Goal: Check status

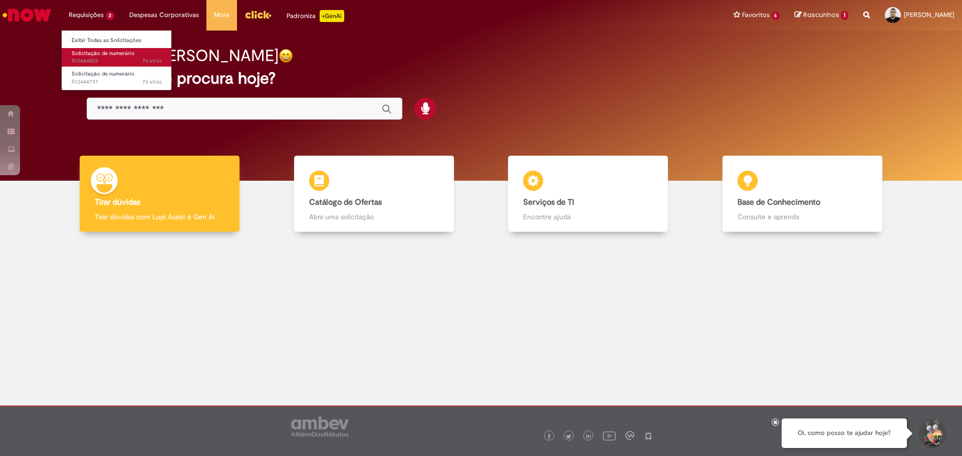
click at [102, 61] on span "7d atrás 7 dias atrás R13444825" at bounding box center [117, 61] width 90 height 8
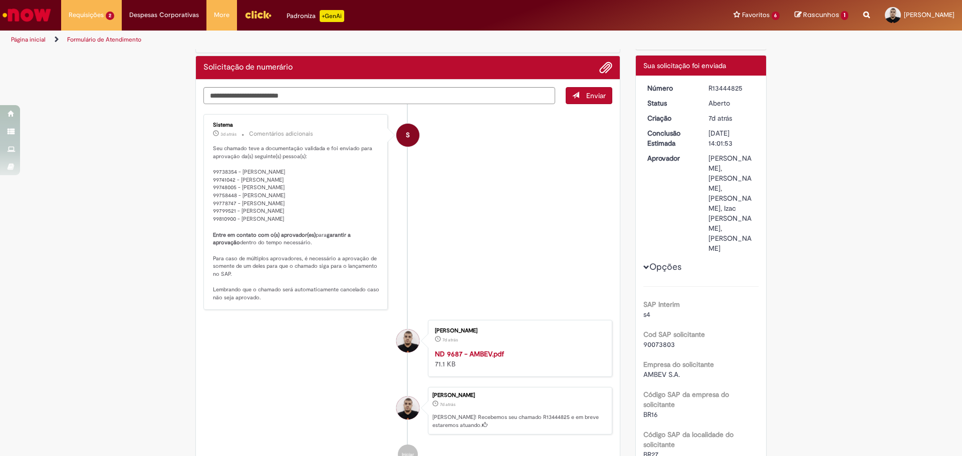
scroll to position [50, 0]
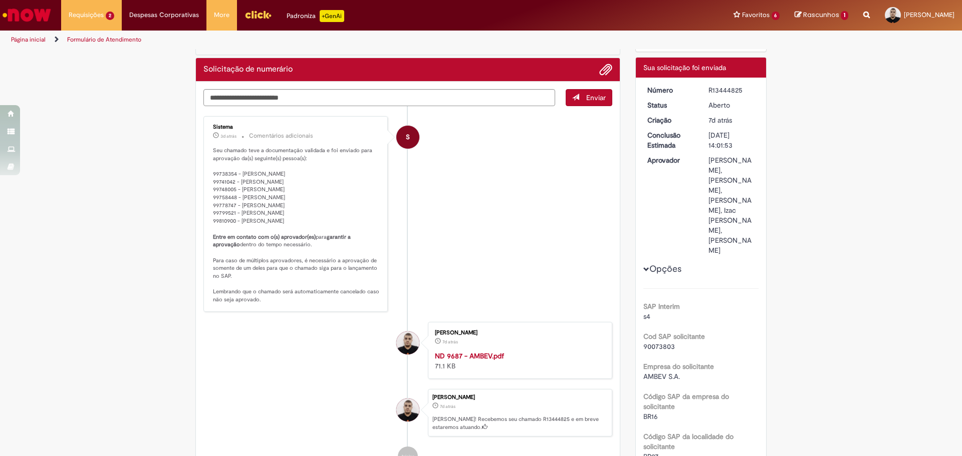
drag, startPoint x: 744, startPoint y: 89, endPoint x: 702, endPoint y: 89, distance: 42.1
click at [702, 89] on dd "R13444825" at bounding box center [732, 90] width 62 height 10
copy div "R13444825"
click at [107, 73] on span "Solicitação de numerário" at bounding box center [103, 74] width 63 height 8
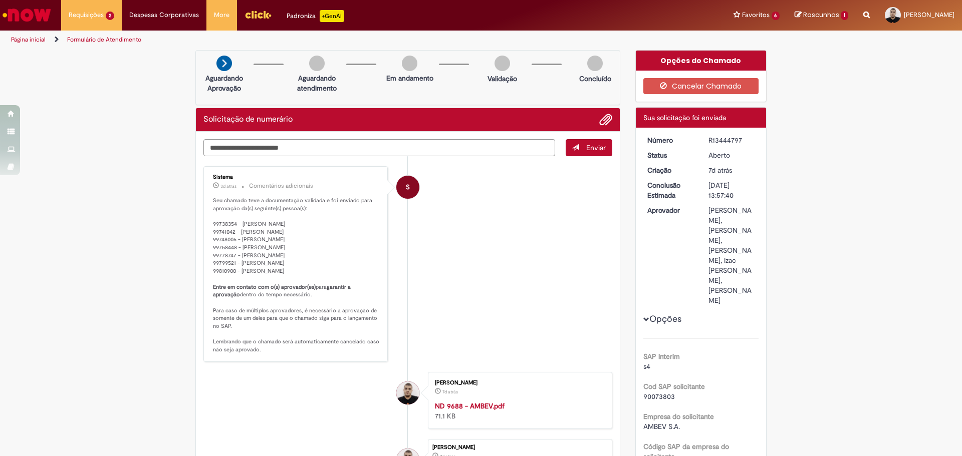
drag, startPoint x: 745, startPoint y: 139, endPoint x: 704, endPoint y: 142, distance: 41.2
click at [708, 142] on div "R13444797" at bounding box center [731, 140] width 47 height 10
copy div "R13444797"
